Goal: Task Accomplishment & Management: Manage account settings

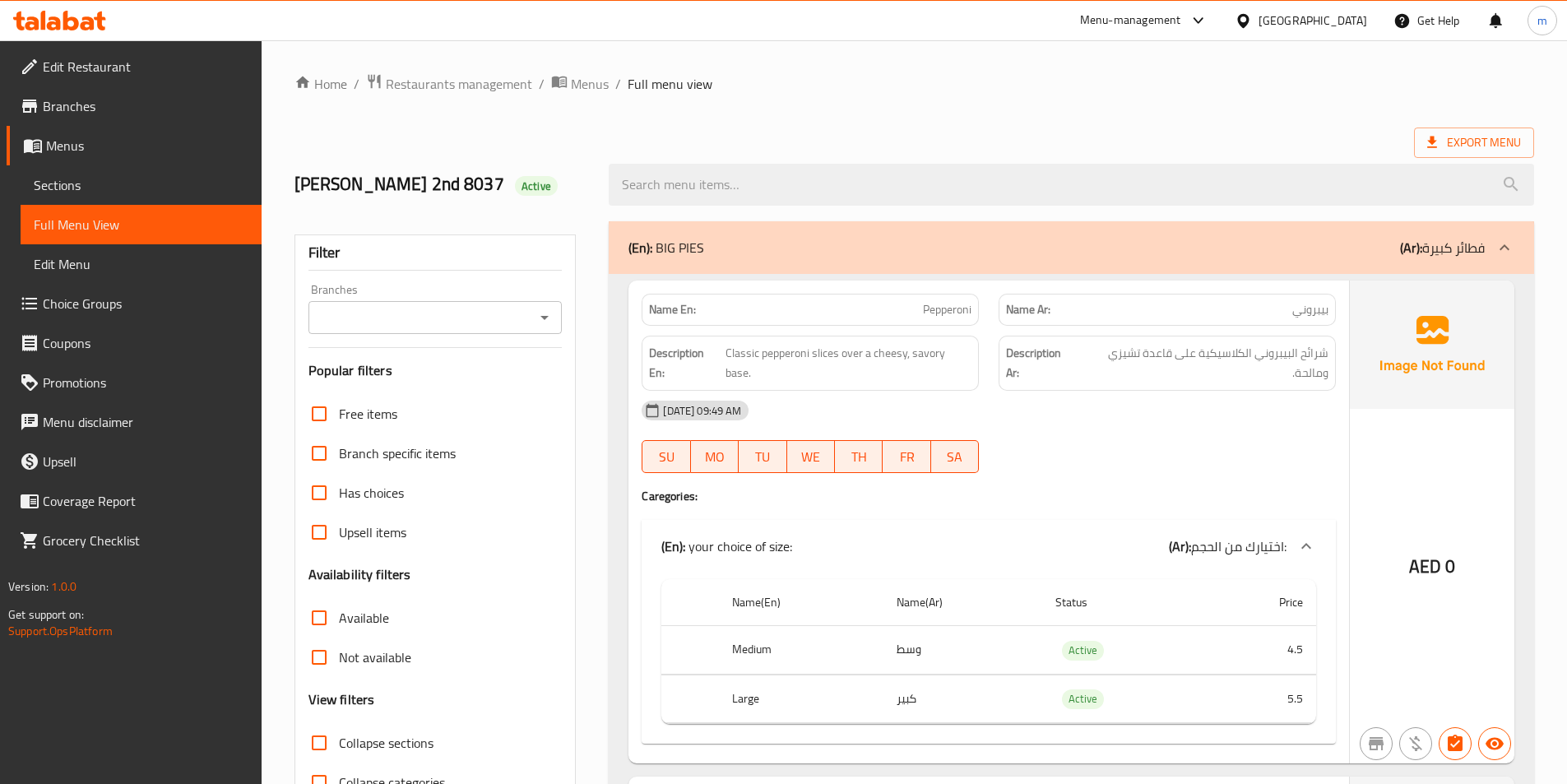
click at [82, 146] on span "Menus" at bounding box center [147, 145] width 202 height 20
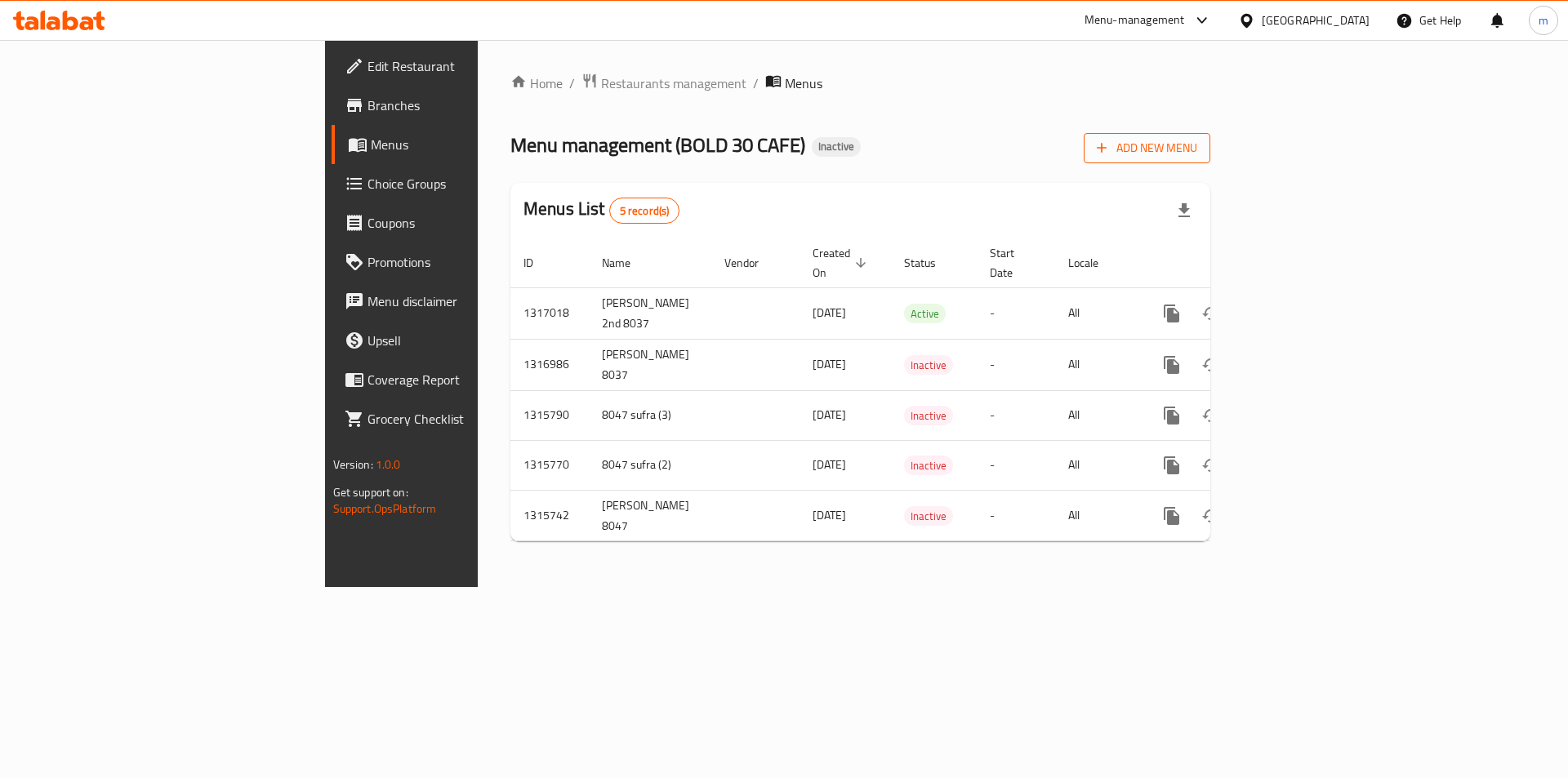
click at [1211, 159] on button "Add New Menu" at bounding box center [1147, 147] width 127 height 30
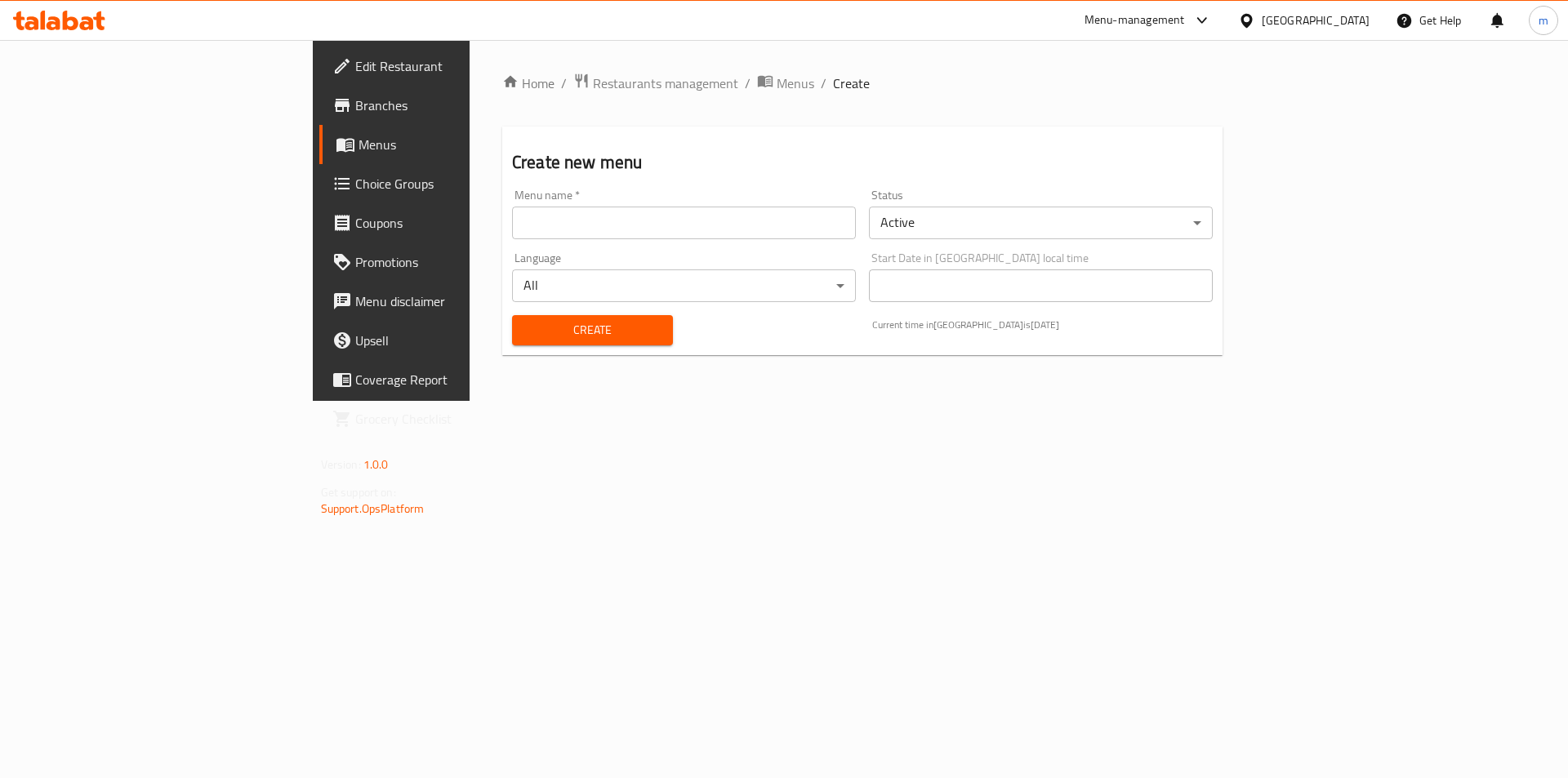
click at [512, 224] on input "text" at bounding box center [683, 223] width 344 height 33
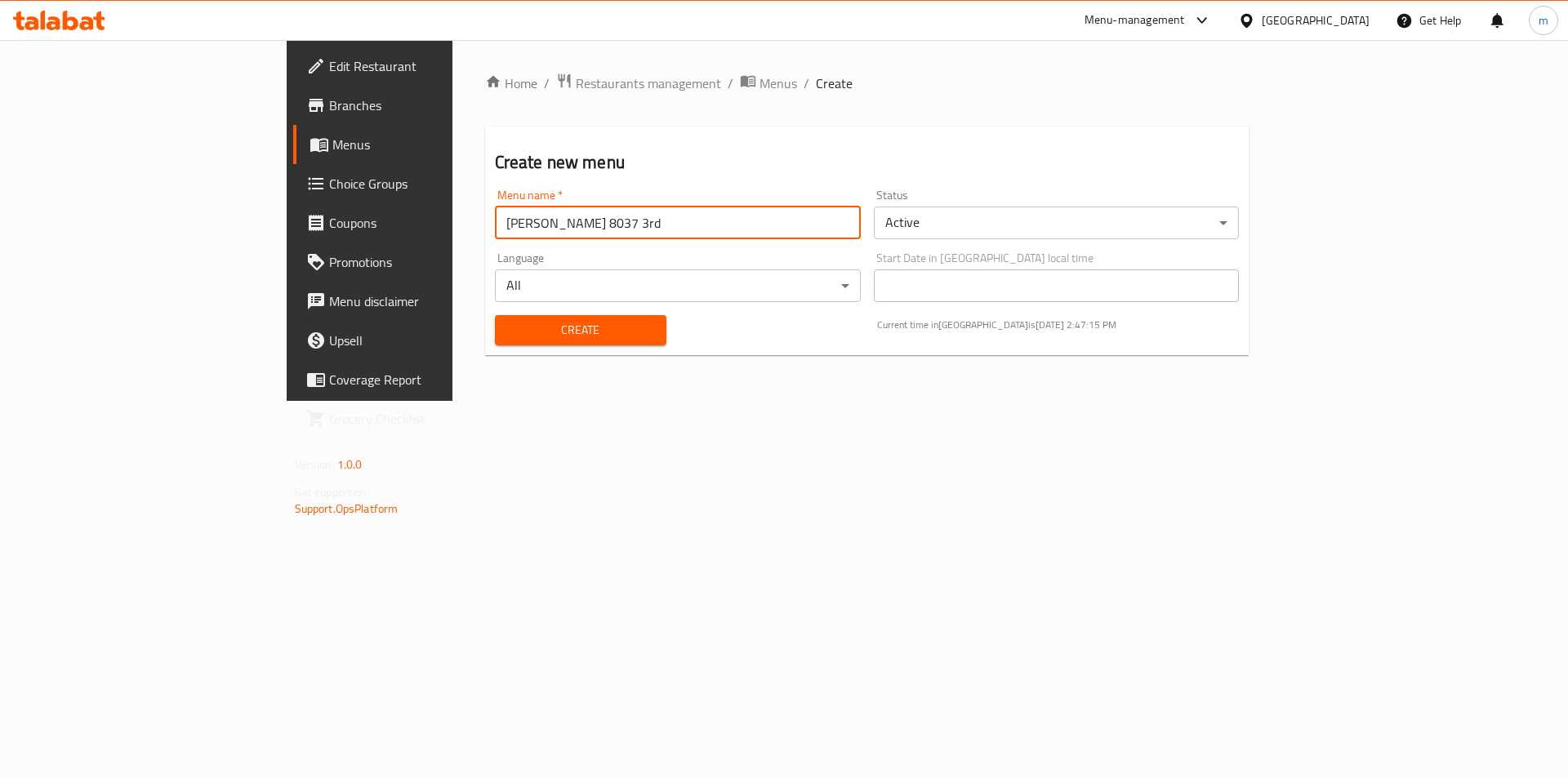
type input "[PERSON_NAME] 8037 3rd"
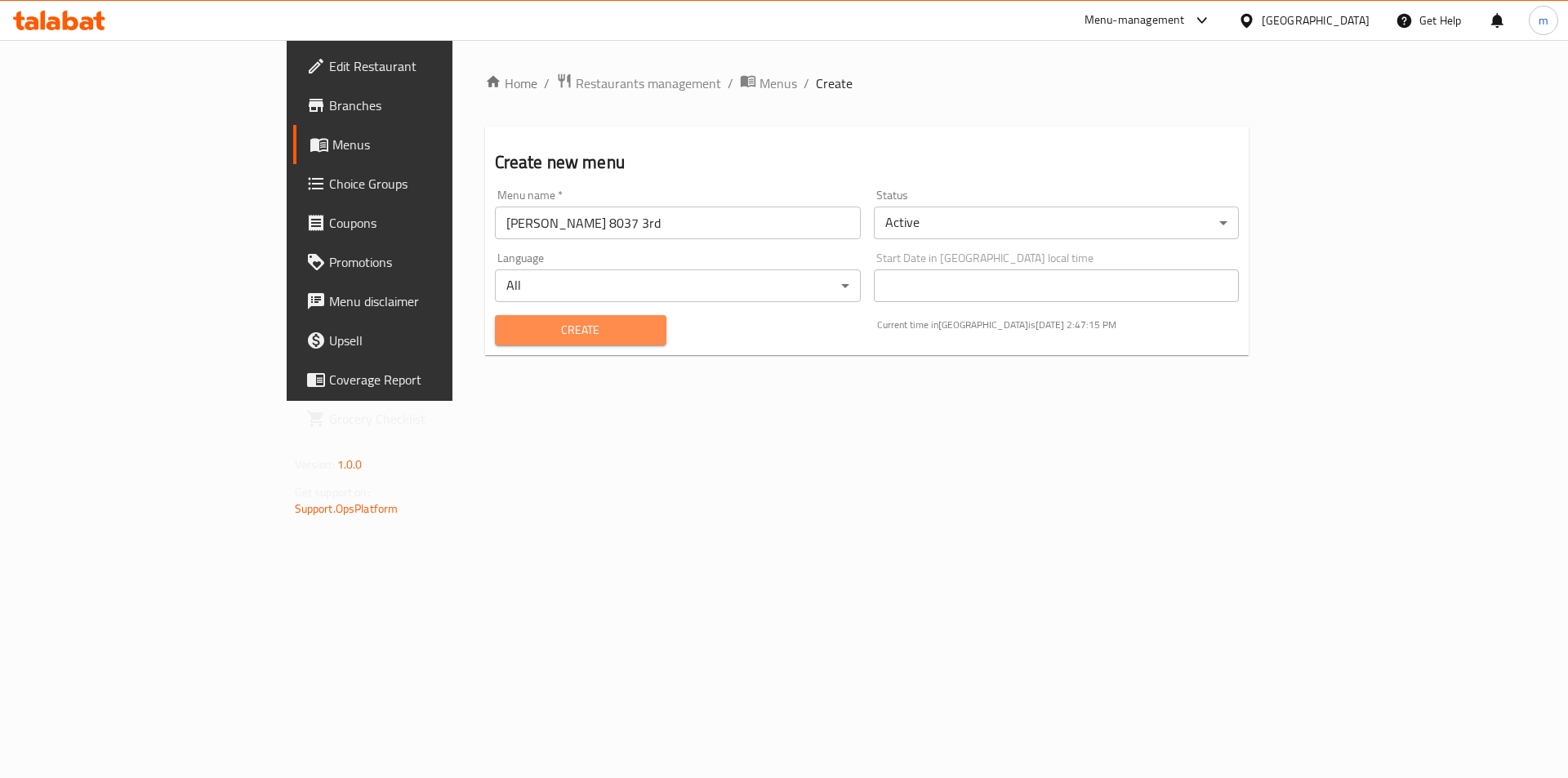
click at [508, 330] on span "Create" at bounding box center [580, 330] width 146 height 21
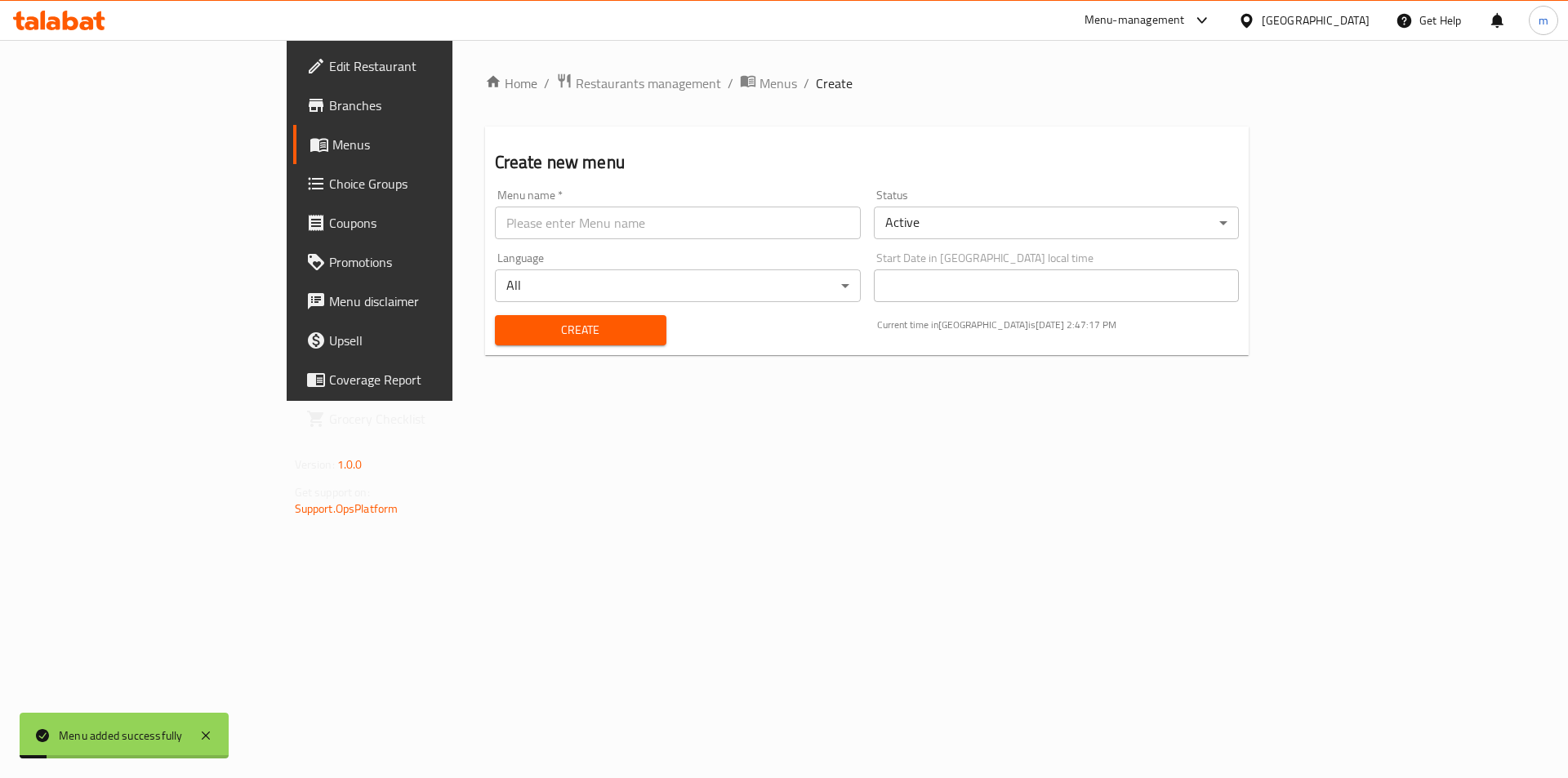
click at [333, 146] on span "Menus" at bounding box center [434, 144] width 203 height 20
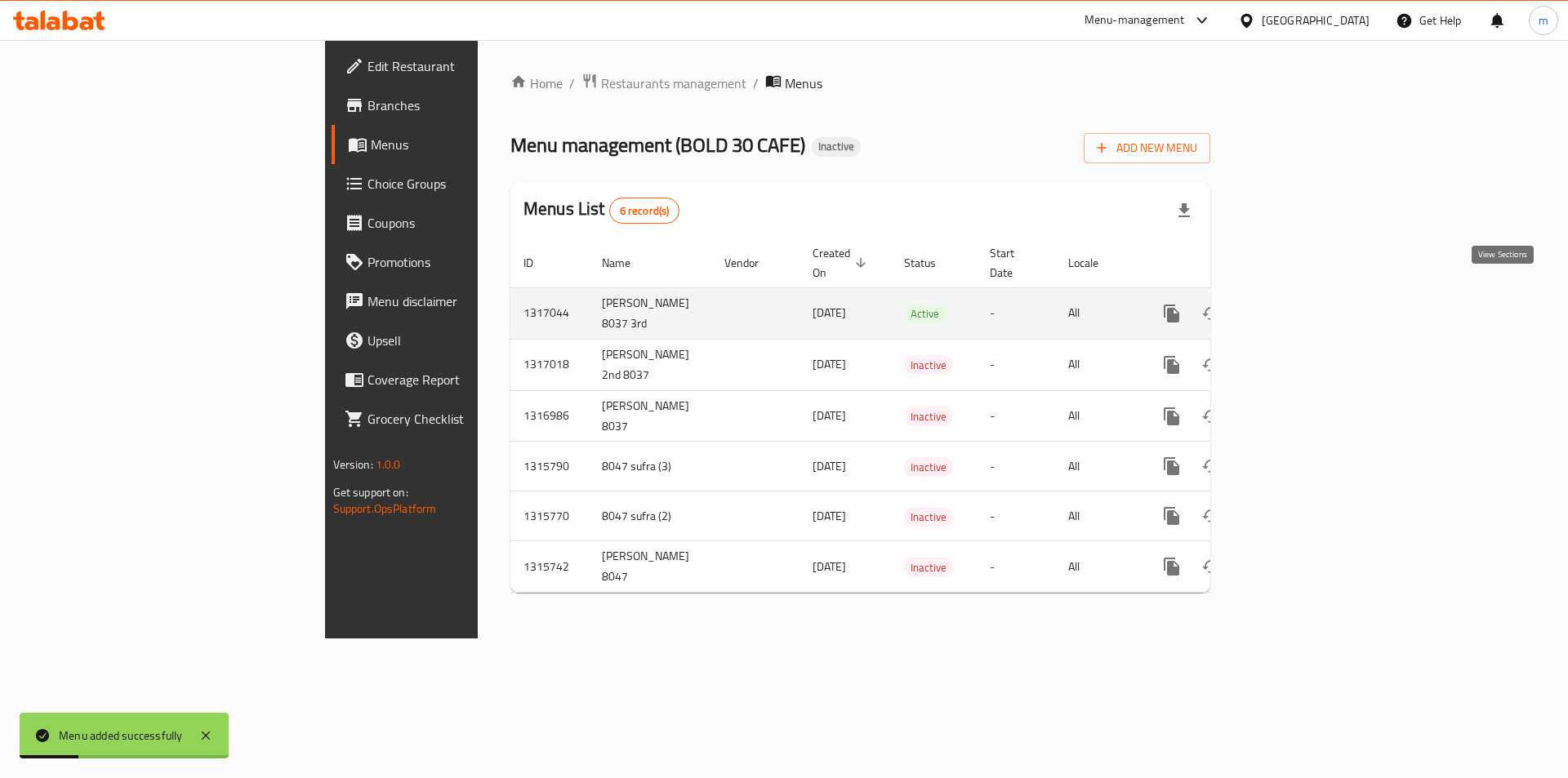
click at [1299, 303] on icon "enhanced table" at bounding box center [1289, 313] width 20 height 20
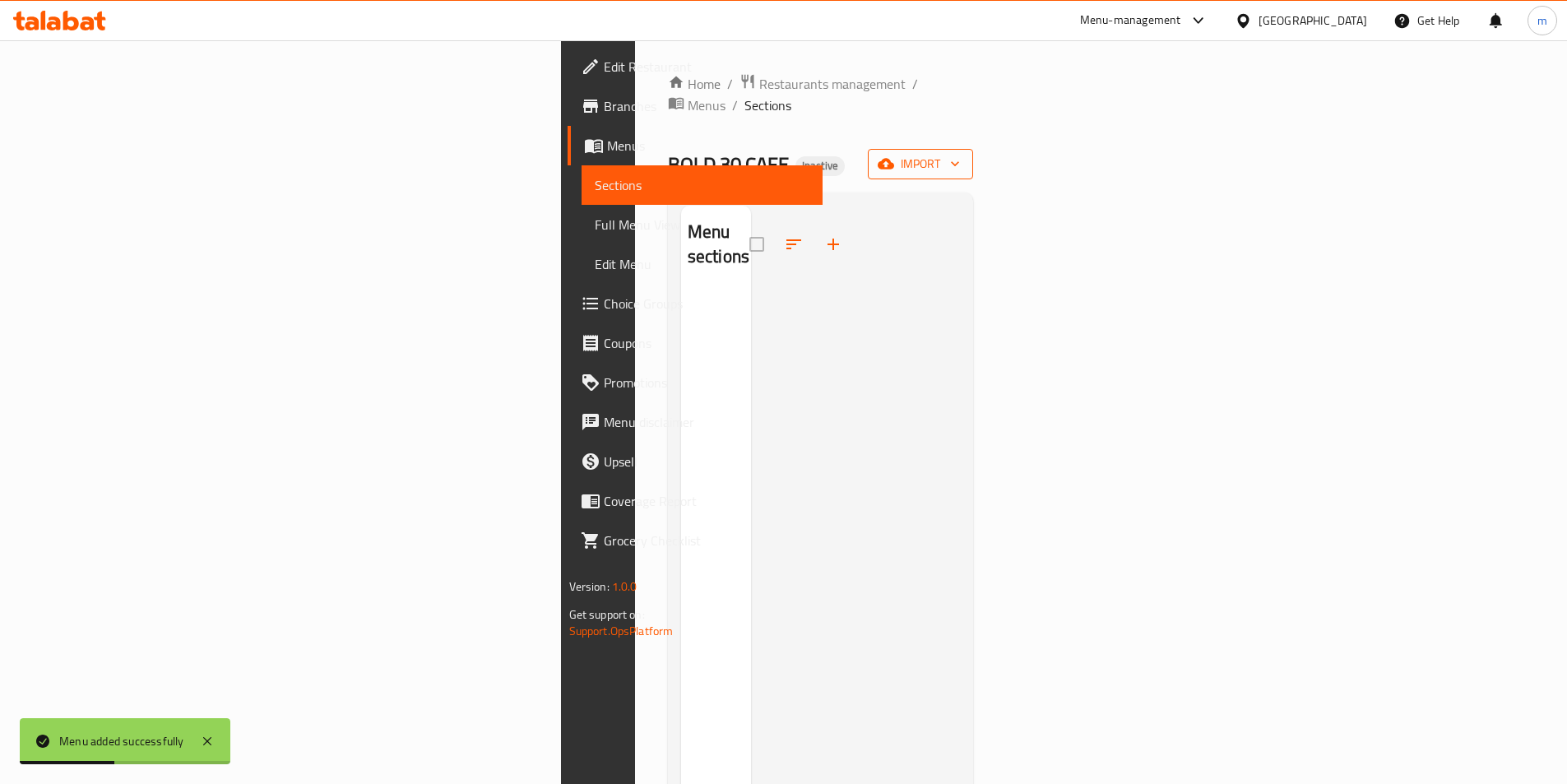
click at [974, 157] on div "Home / Restaurants management / Menus / Sections BOLD 30 CAFE Inactive import M…" at bounding box center [821, 538] width 306 height 929
click at [961, 154] on span "import" at bounding box center [920, 164] width 79 height 21
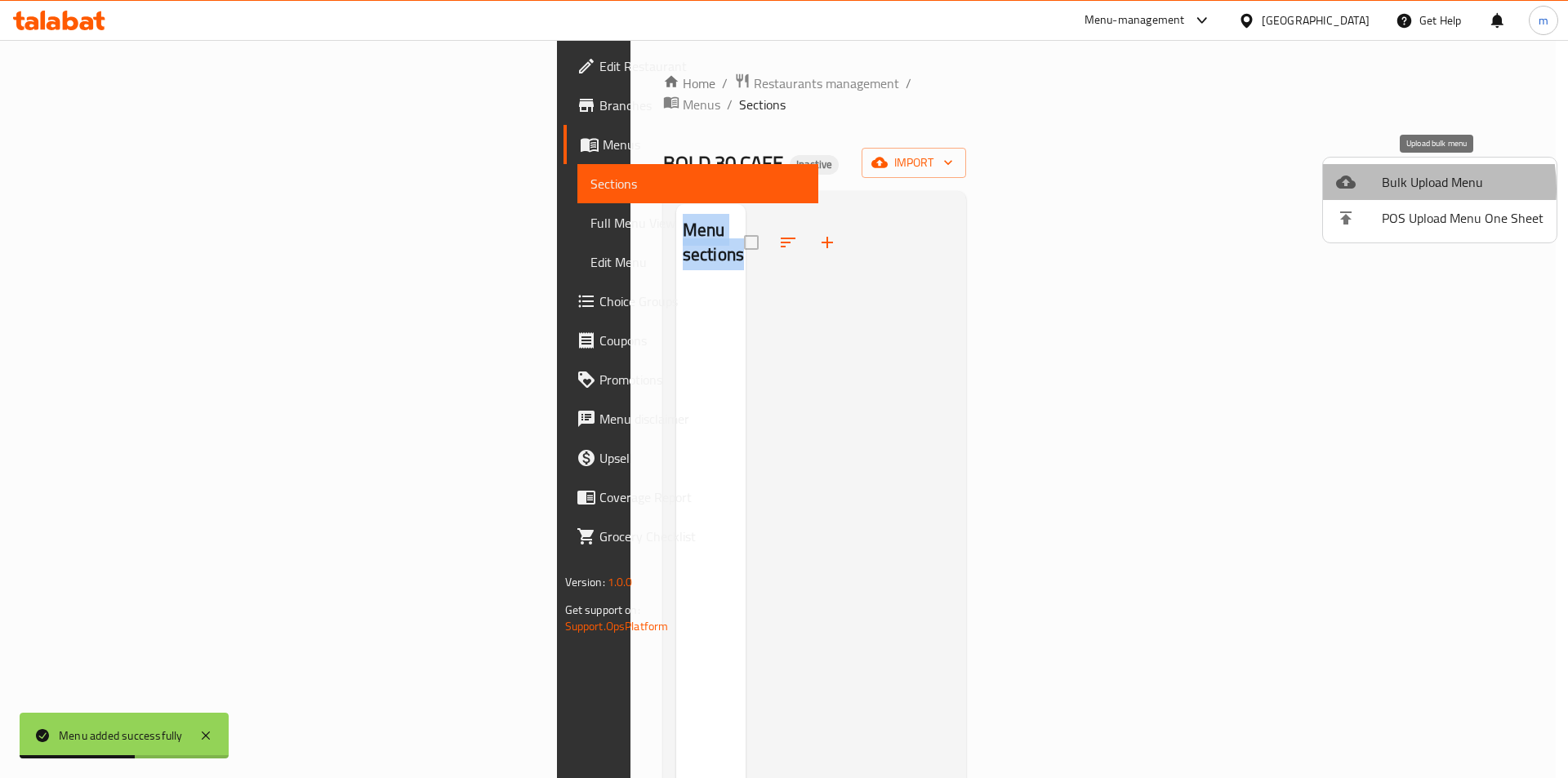
click at [1387, 189] on span "Bulk Upload Menu" at bounding box center [1463, 182] width 162 height 20
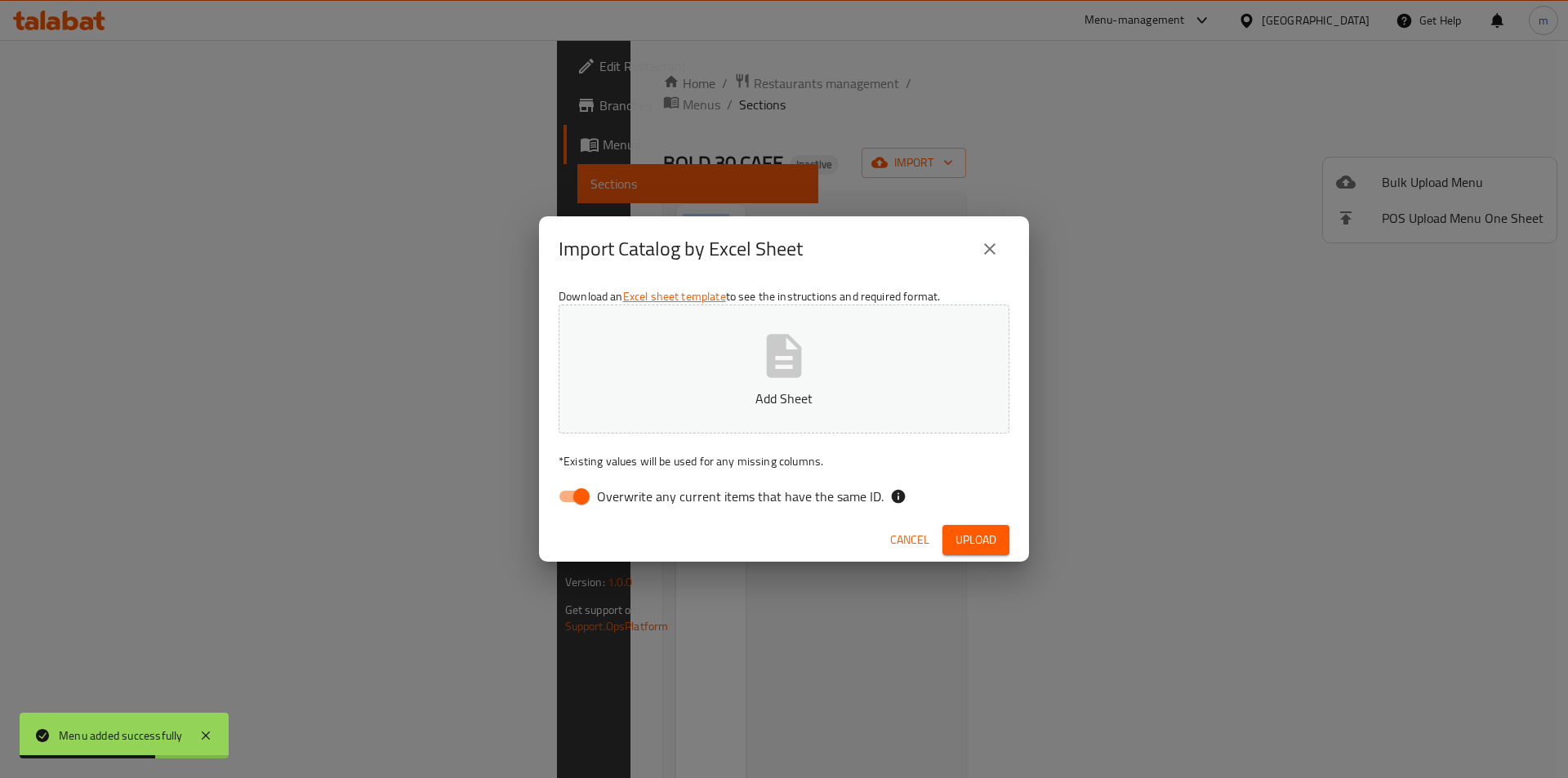
click at [577, 489] on input "Overwrite any current items that have the same ID." at bounding box center [581, 496] width 93 height 31
checkbox input "false"
click at [975, 542] on span "Upload" at bounding box center [976, 540] width 41 height 21
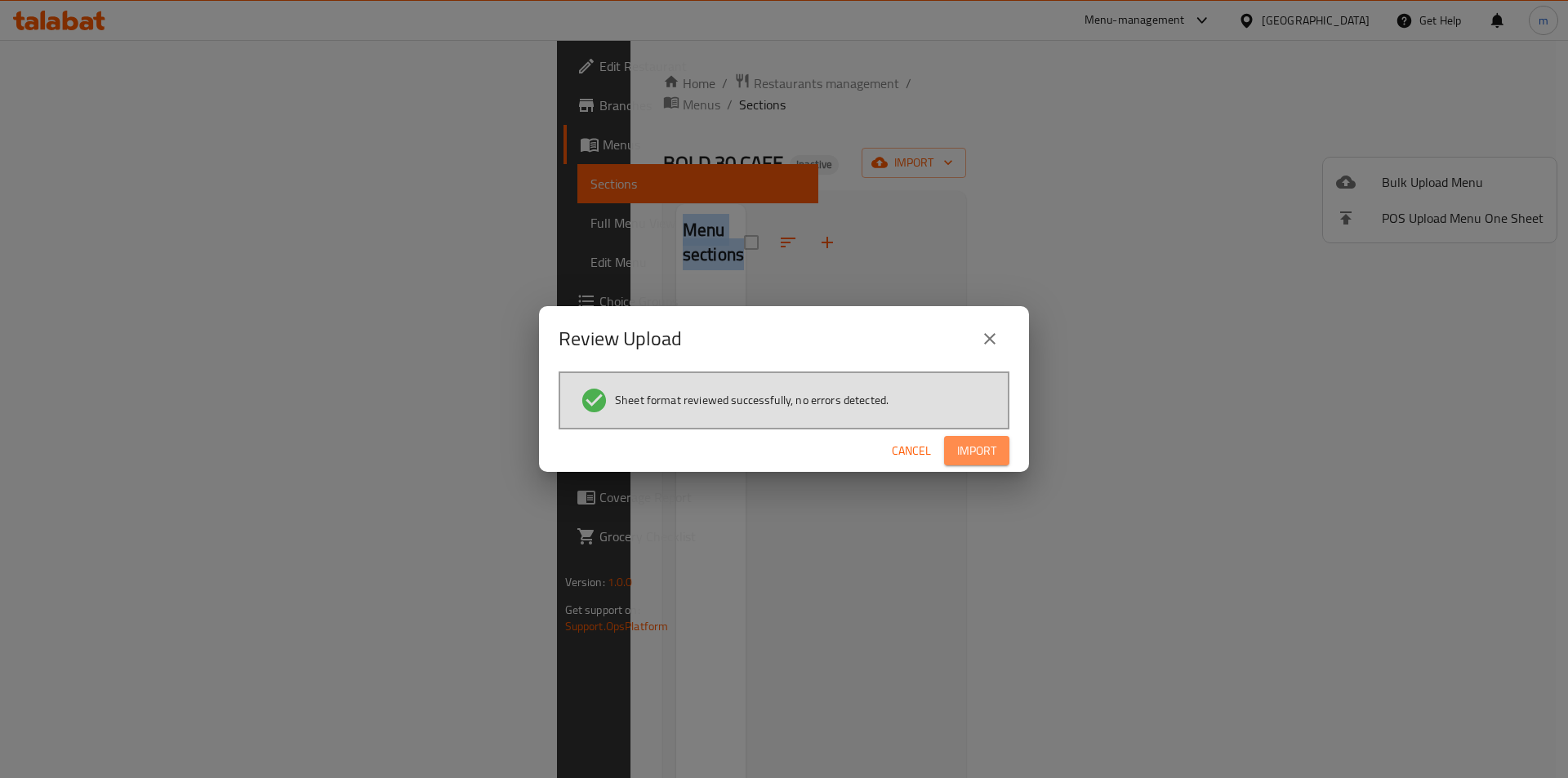
click at [971, 452] on span "Import" at bounding box center [976, 451] width 39 height 21
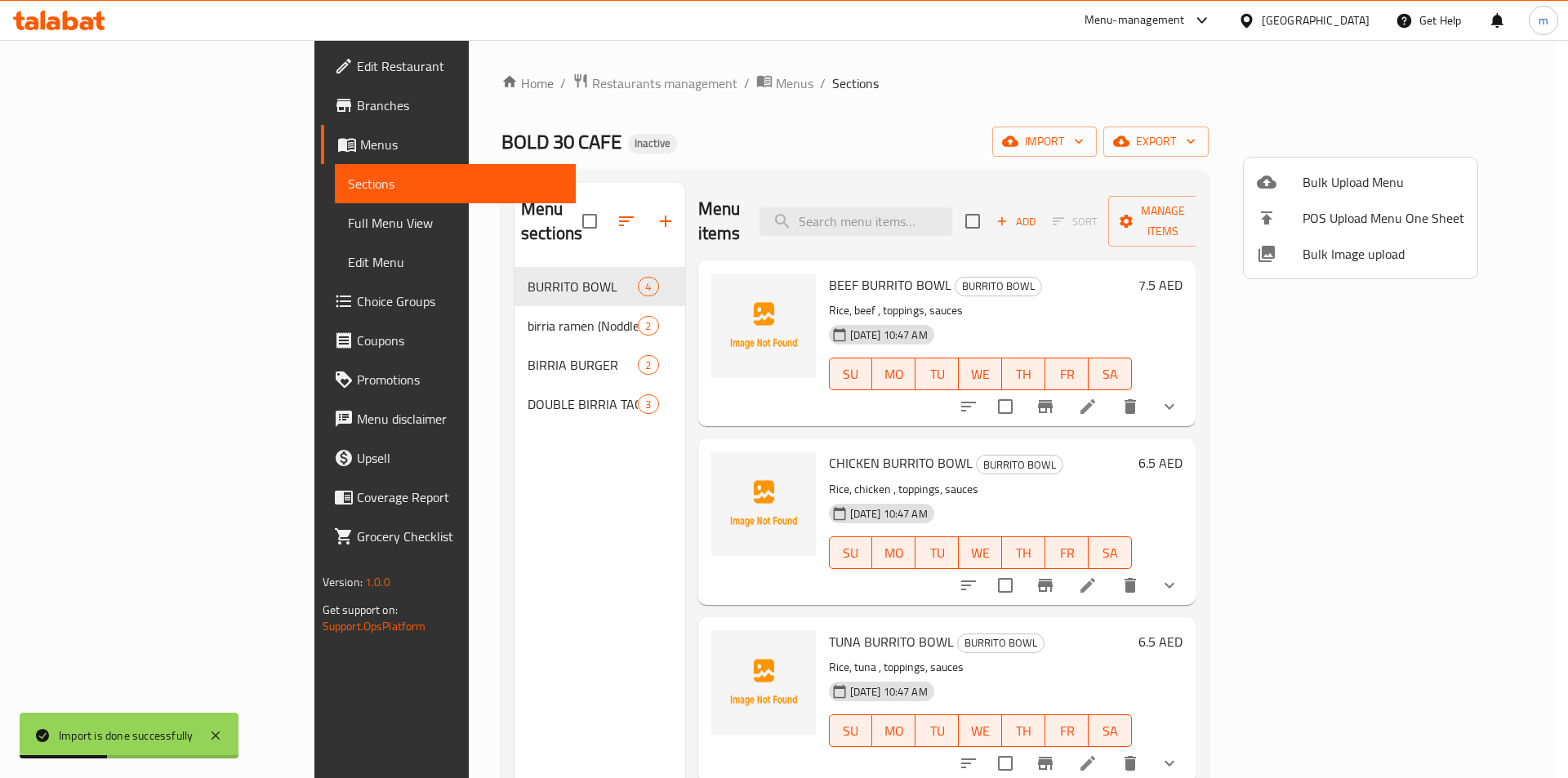
click at [1205, 93] on div at bounding box center [784, 389] width 1568 height 778
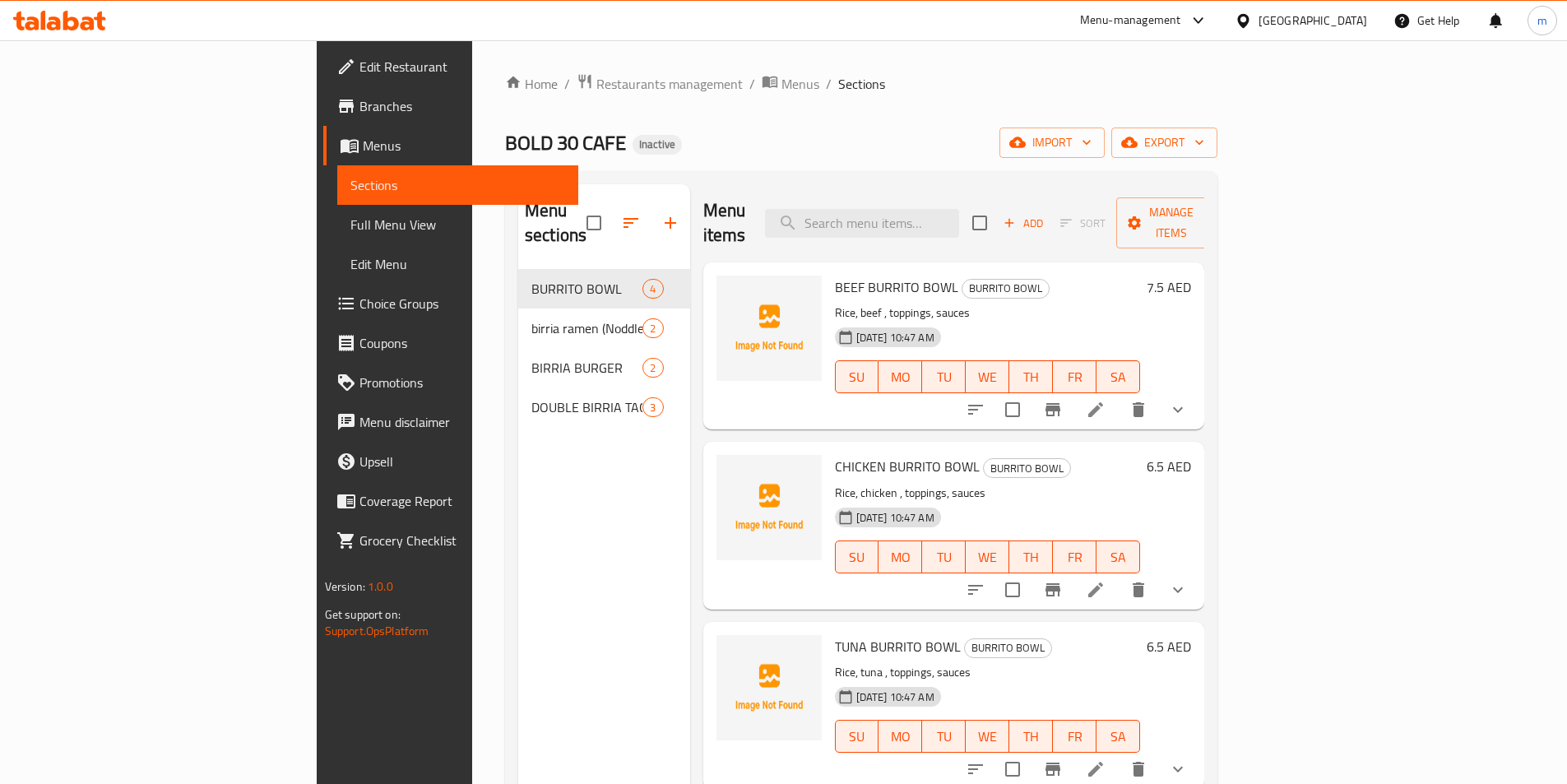
click at [351, 224] on span "Full Menu View" at bounding box center [458, 224] width 215 height 20
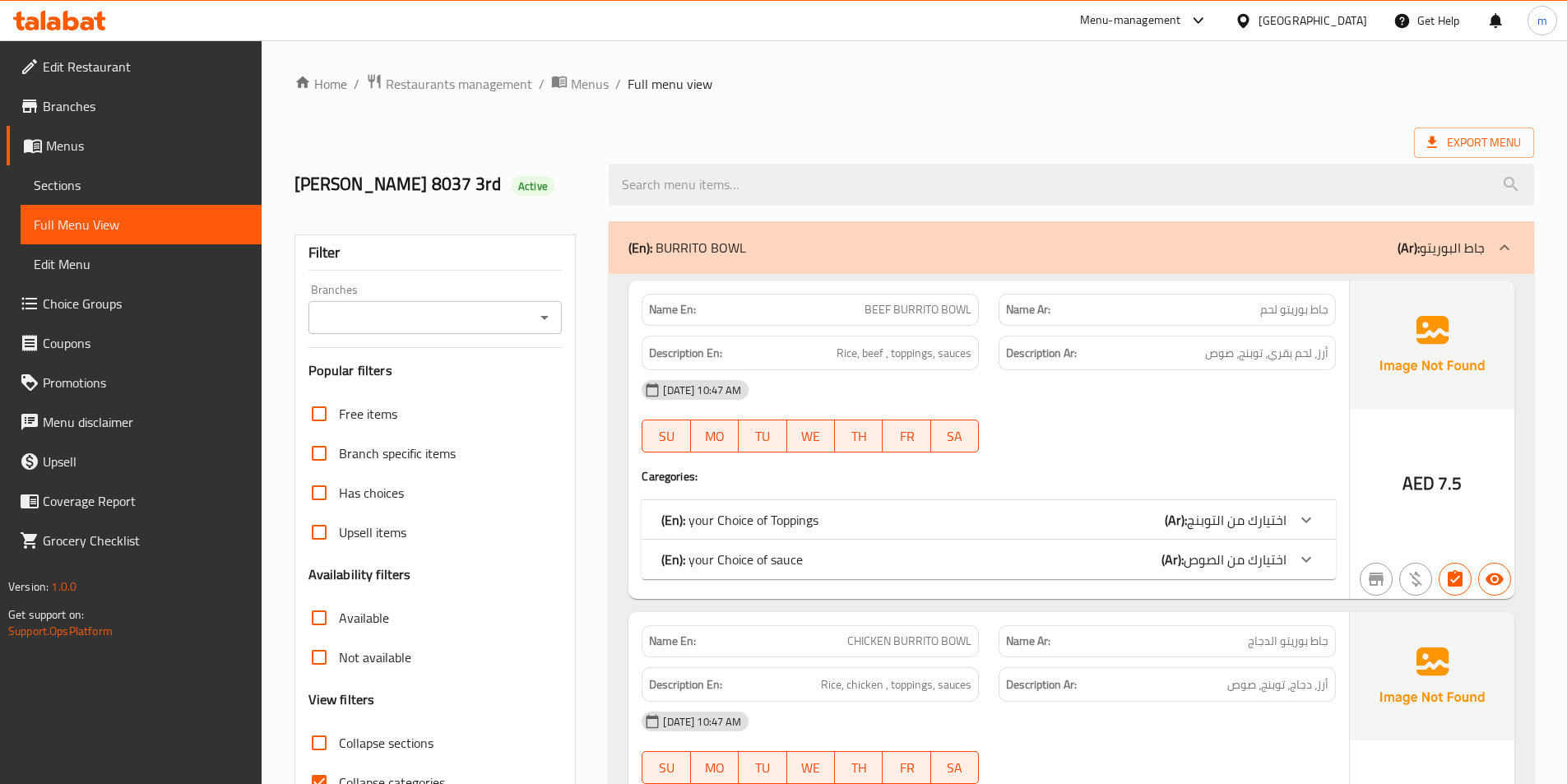
drag, startPoint x: 337, startPoint y: 773, endPoint x: 441, endPoint y: 699, distance: 127.6
click at [336, 772] on input "Collapse categories" at bounding box center [320, 782] width 40 height 40
checkbox input "false"
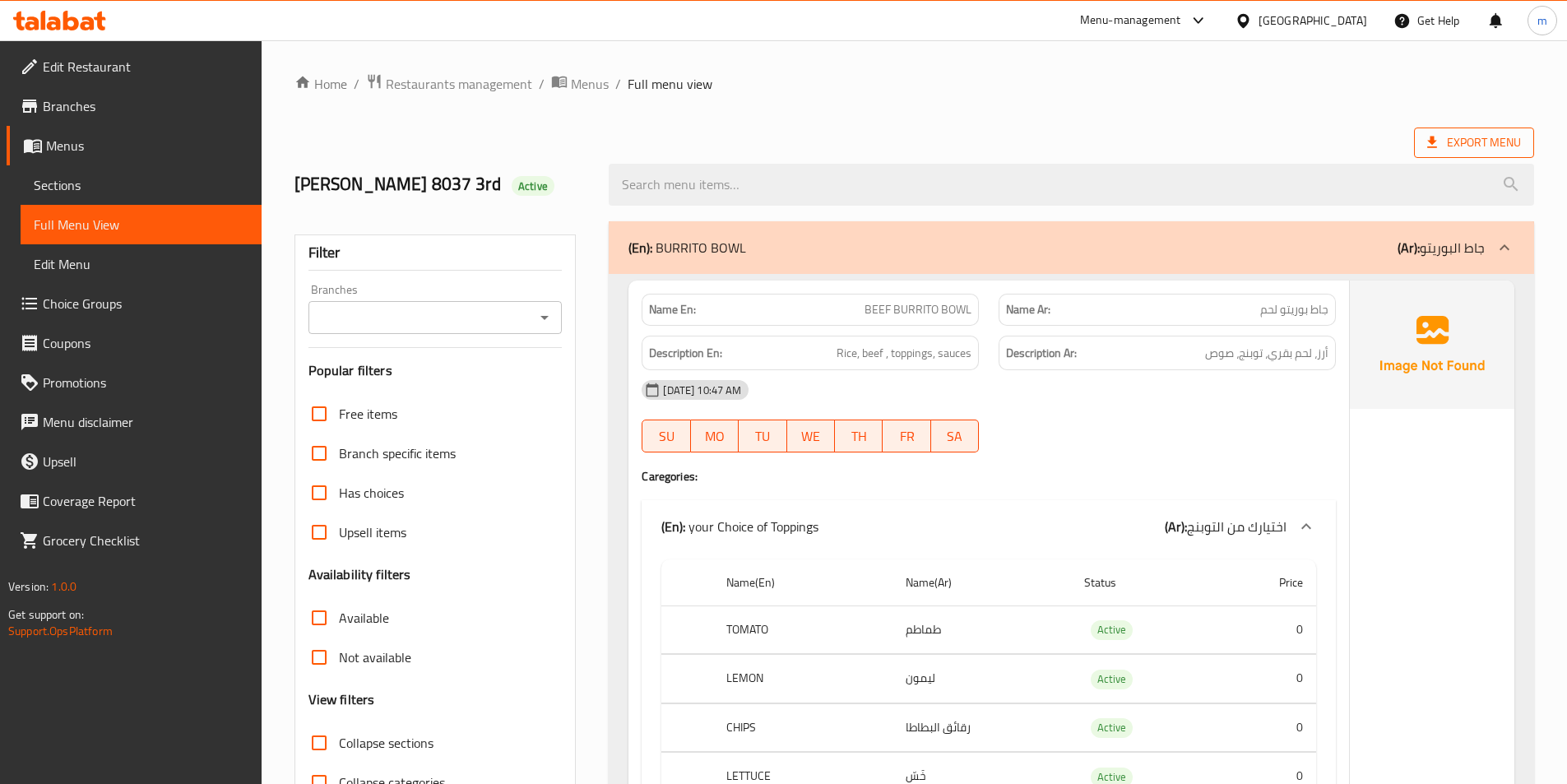
click at [1483, 135] on span "Export Menu" at bounding box center [1475, 142] width 94 height 21
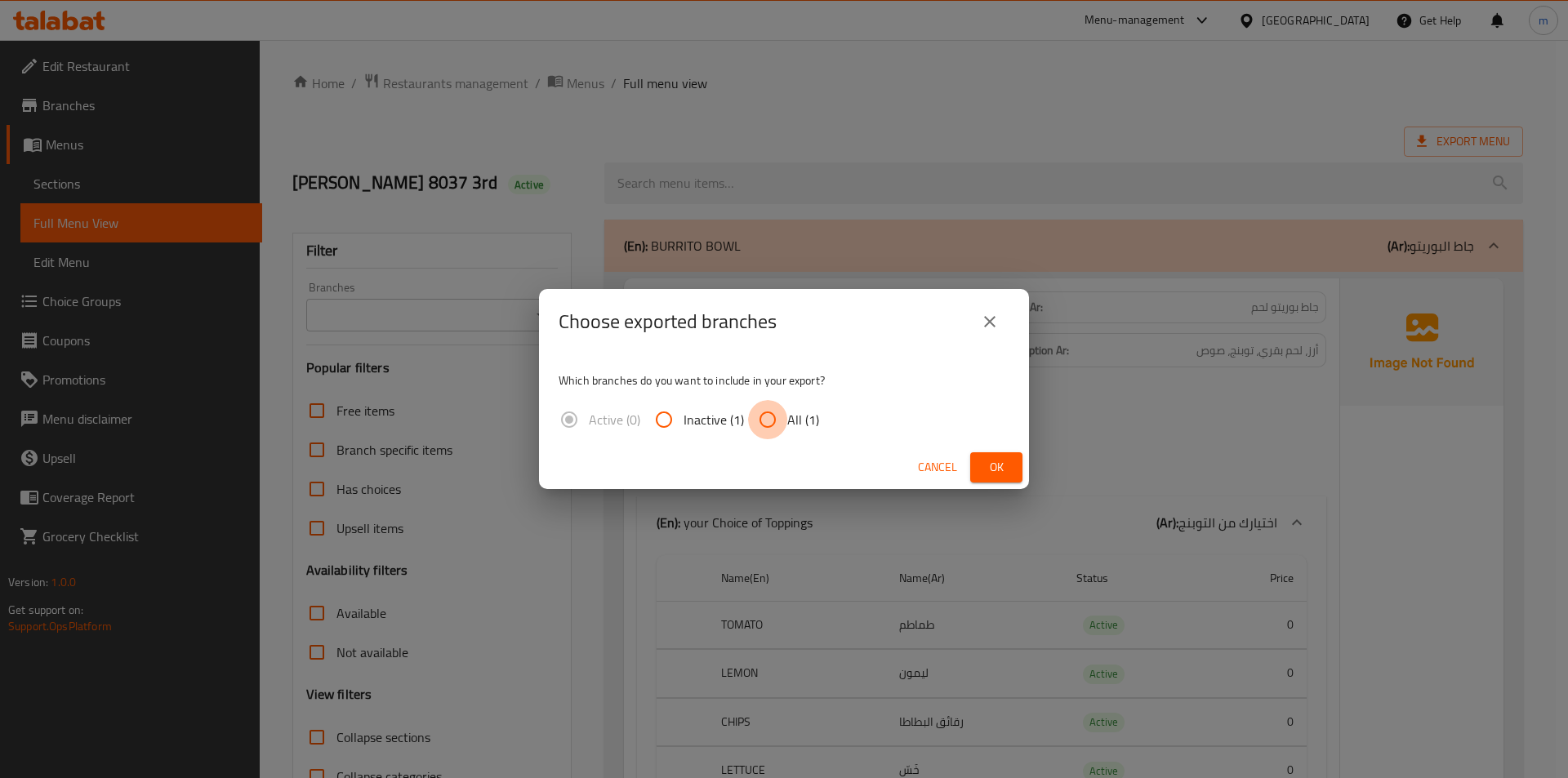
click at [764, 419] on input "All (1)" at bounding box center [767, 420] width 39 height 39
radio input "true"
click at [983, 468] on span "Ok" at bounding box center [996, 467] width 26 height 21
